Goal: Task Accomplishment & Management: Use online tool/utility

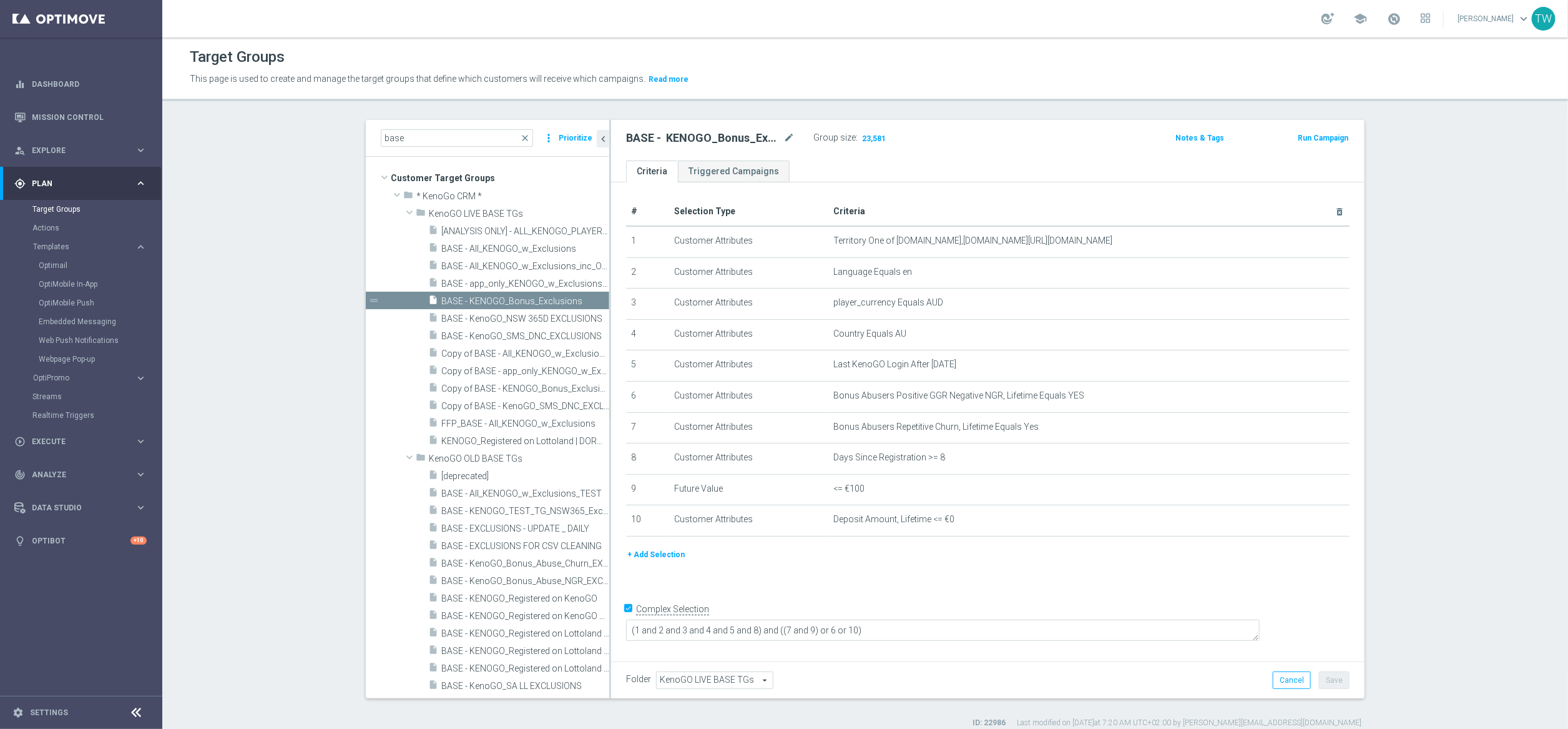
scroll to position [1, 0]
drag, startPoint x: 66, startPoint y: 267, endPoint x: 47, endPoint y: 265, distance: 19.1
click at [65, 267] on link "Optimail" at bounding box center [83, 266] width 91 height 10
